Goal: Find specific page/section: Find specific page/section

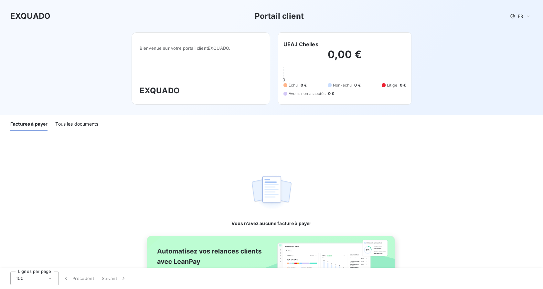
click at [91, 123] on div "Tous les documents" at bounding box center [76, 125] width 43 height 14
click at [41, 124] on div "Factures à payer" at bounding box center [28, 125] width 37 height 14
drag, startPoint x: 78, startPoint y: 116, endPoint x: 77, endPoint y: 122, distance: 6.2
click at [78, 117] on div "Factures à payer Tous les documents" at bounding box center [271, 123] width 543 height 16
click at [77, 122] on div "Tous les documents" at bounding box center [76, 125] width 43 height 14
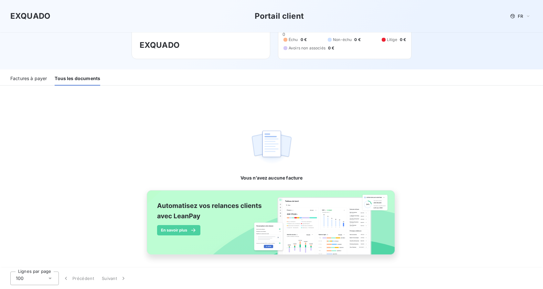
scroll to position [47, 0]
